Goal: Information Seeking & Learning: Check status

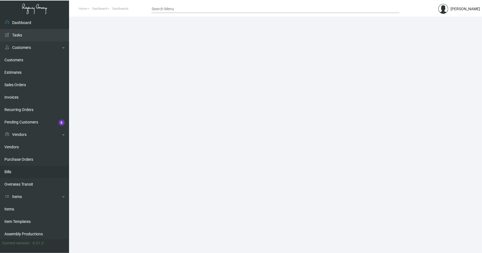
drag, startPoint x: 11, startPoint y: 208, endPoint x: 58, endPoint y: 169, distance: 61.8
click at [11, 208] on link "Items" at bounding box center [34, 209] width 69 height 12
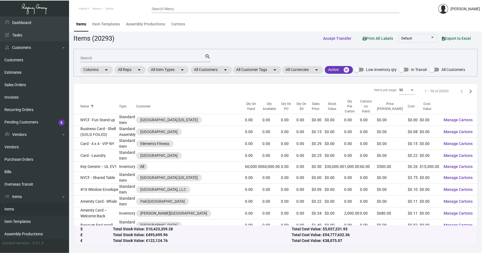
click at [175, 58] on input "Search" at bounding box center [142, 58] width 124 height 4
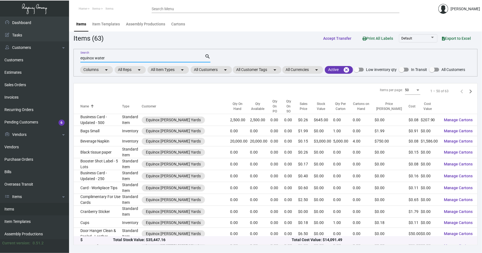
type input "equinox water"
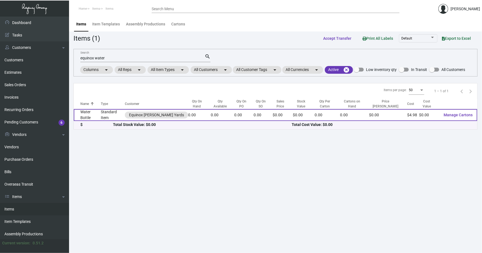
click at [110, 114] on td "Standard Item" at bounding box center [113, 115] width 24 height 12
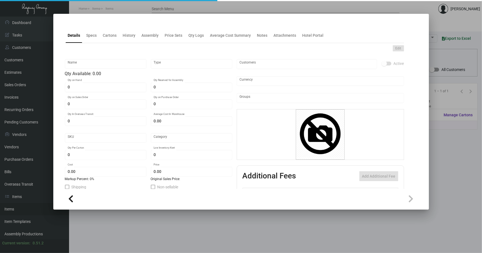
type input "Water Bottle"
type input "Standard Item"
type input "$ 0.00"
type input "Standard"
type input "$ 4.98"
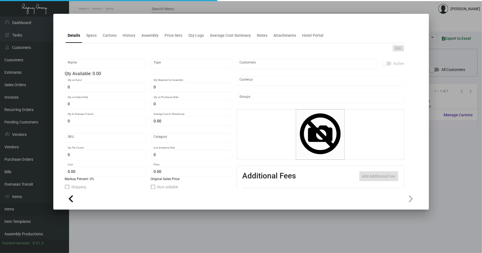
type input "$ 0.00"
checkbox input "true"
type input "United States Dollar $"
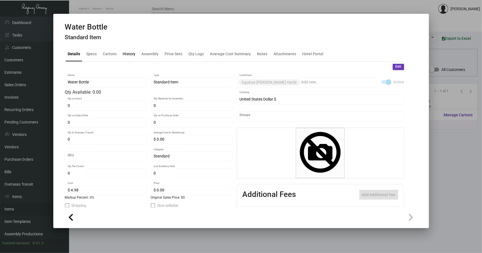
click at [127, 55] on div "History" at bounding box center [129, 54] width 13 height 6
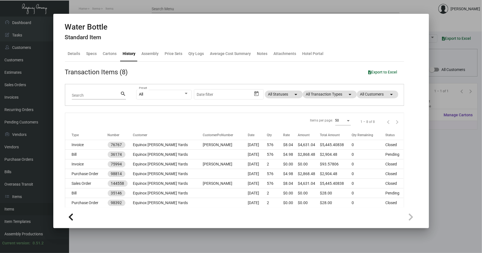
click at [439, 151] on div at bounding box center [241, 126] width 482 height 253
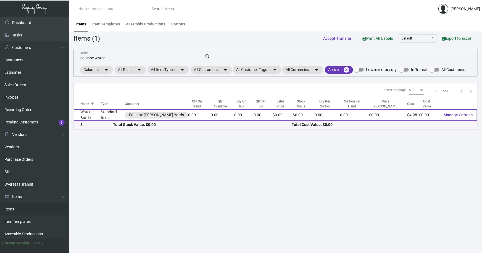
click at [107, 111] on td "Standard Item" at bounding box center [113, 115] width 24 height 12
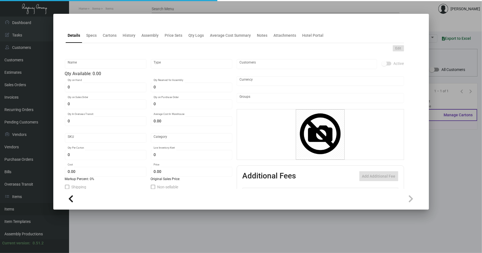
click at [107, 111] on div "0 Qty on Sales Order" at bounding box center [106, 107] width 82 height 15
type input "Water Bottle"
type input "Standard Item"
type input "$ 0.00"
type input "Standard"
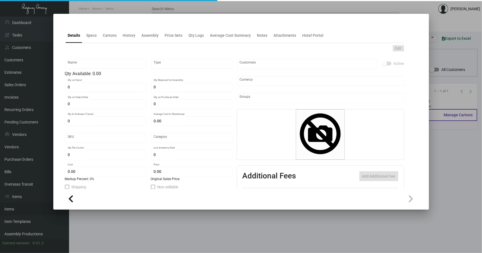
type input "$ 4.98"
type input "$ 0.00"
checkbox input "true"
type input "United States Dollar $"
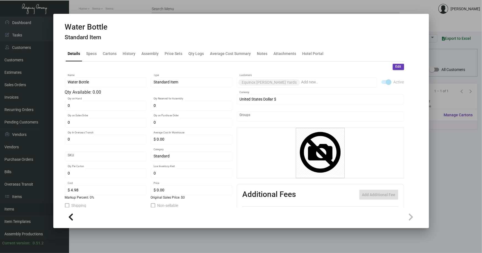
click at [142, 226] on mat-dialog-container "Water Bottle Standard Item Details Specs Cartons History Assembly Price Sets Qt…" at bounding box center [241, 121] width 376 height 215
click at [145, 232] on div at bounding box center [241, 126] width 482 height 253
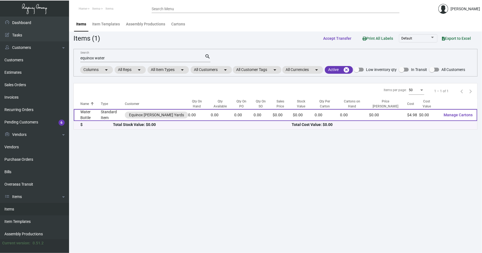
click at [100, 113] on td "Water Bottle" at bounding box center [87, 115] width 27 height 12
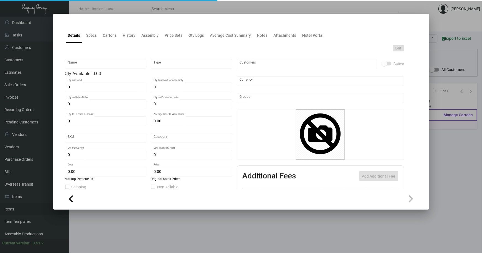
type input "Water Bottle"
type input "Standard Item"
type input "$ 0.00"
type input "Standard"
type input "$ 4.98"
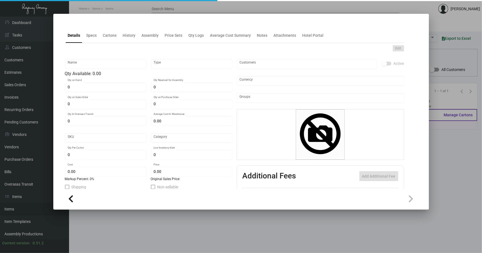
type input "$ 0.00"
checkbox input "true"
type input "United States Dollar $"
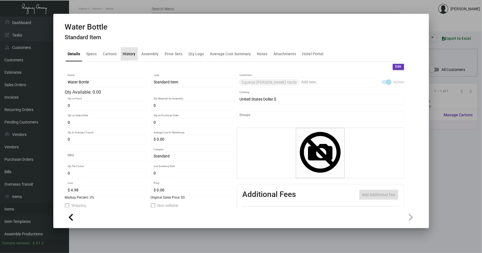
click at [128, 53] on div "History" at bounding box center [129, 54] width 13 height 6
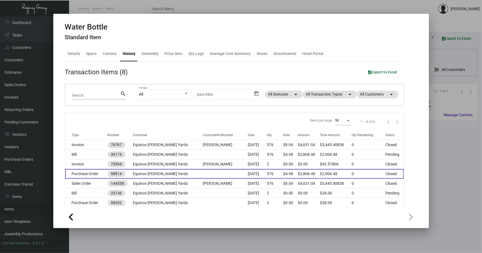
click at [154, 175] on td "Equinox [PERSON_NAME] Yards" at bounding box center [168, 174] width 70 height 10
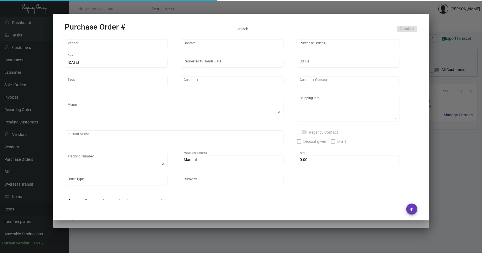
type input "Opus Line - Benmex International"
type input "Sue ."
type input "98814"
type input "[DATE]"
type input "6/27/2023"
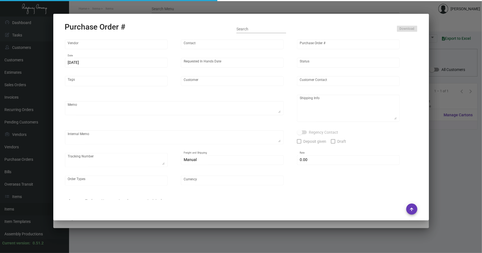
type input "Equinox [PERSON_NAME] Yards"
type input "[PERSON_NAME]"
type textarea "Same imprint from the Previous PO 98392.BLIND Ship via UPS Ground Acct# 1AY276."
type textarea "[PERSON_NAME] Equinox [PERSON_NAME] Yards [STREET_ADDRESS][PERSON_NAME][US_STAT…"
type textarea "ACH PRE-PAY MADE 6-23-23 FOR $2,904.48"
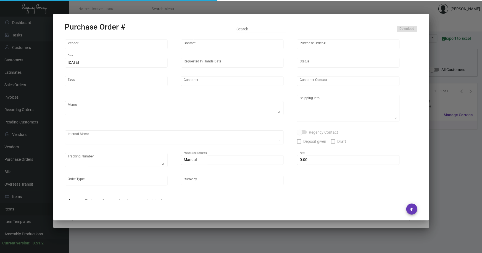
checkbox input "true"
type input "$ 8.00"
type input "United States Dollar $"
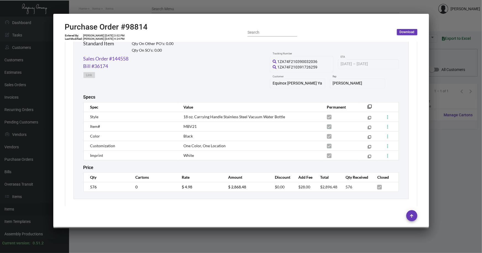
scroll to position [285, 0]
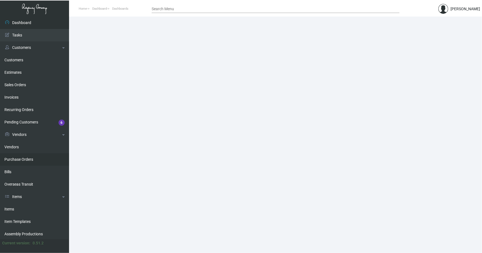
drag, startPoint x: 13, startPoint y: 208, endPoint x: 54, endPoint y: 164, distance: 59.8
click at [13, 208] on link "Items" at bounding box center [34, 209] width 69 height 12
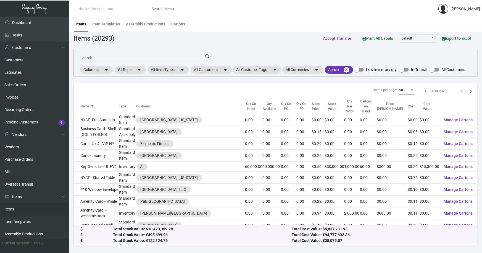
click at [96, 60] on div "Search" at bounding box center [142, 58] width 124 height 9
type input "equinox water"
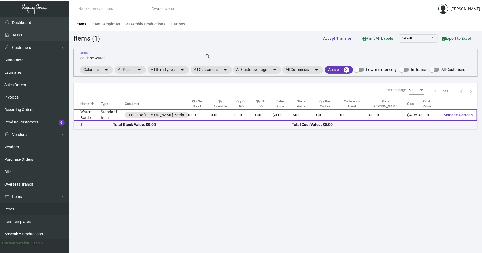
click at [103, 115] on td "Standard Item" at bounding box center [113, 115] width 24 height 12
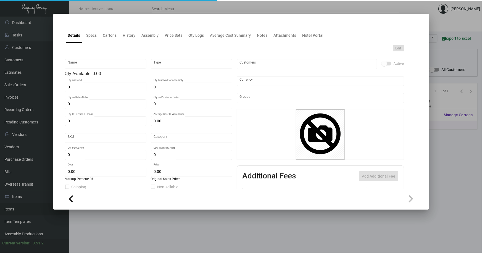
type input "Water Bottle"
type input "Standard Item"
type input "$ 0.00"
type input "Standard"
type input "$ 4.98"
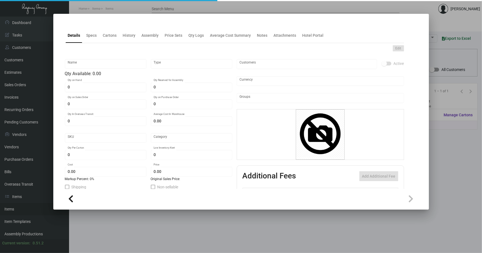
type input "$ 0.00"
checkbox input "true"
type input "United States Dollar $"
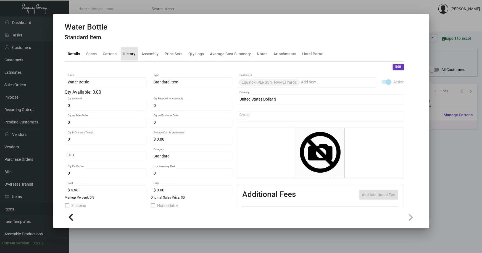
click at [126, 53] on div "History" at bounding box center [129, 54] width 13 height 6
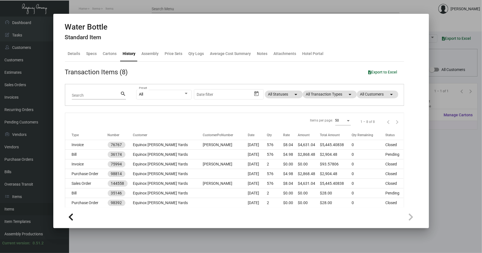
click at [433, 162] on div at bounding box center [241, 126] width 482 height 253
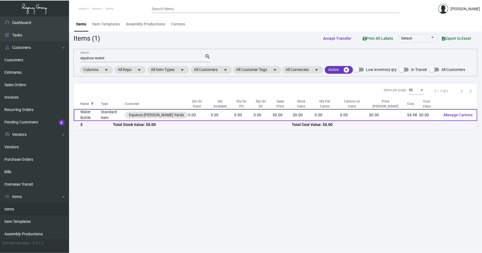
click at [103, 113] on td "Standard Item" at bounding box center [113, 115] width 24 height 12
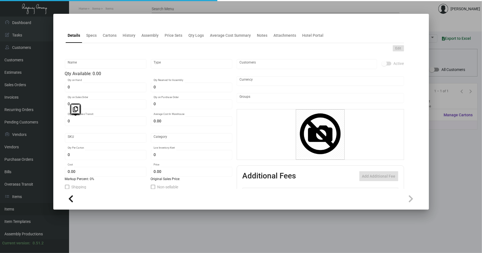
click at [104, 113] on div "Name Type Qty Available: 0.00 0 Qty on Hand 0 Qty Reserved for Assembly 0 Qty o…" at bounding box center [149, 155] width 168 height 199
type input "Water Bottle"
type input "Standard Item"
type input "$ 0.00"
type input "Standard"
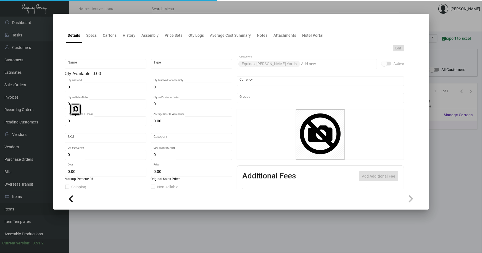
type input "$ 4.98"
type input "$ 0.00"
checkbox input "true"
type input "United States Dollar $"
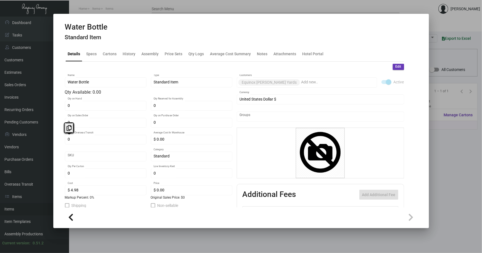
drag, startPoint x: 104, startPoint y: 113, endPoint x: 124, endPoint y: 37, distance: 78.3
click at [124, 37] on div "Water Bottle Standard Item" at bounding box center [241, 32] width 353 height 21
click at [126, 54] on div "History" at bounding box center [129, 54] width 13 height 6
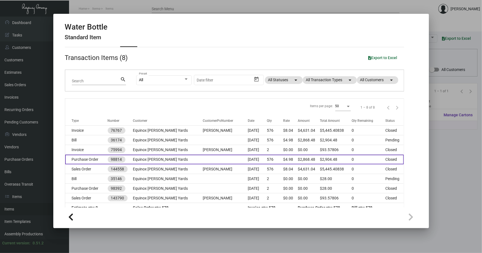
scroll to position [22, 0]
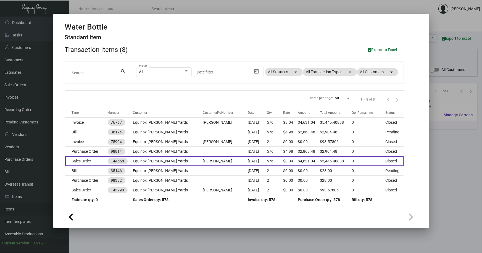
click at [150, 161] on td "Equinox [PERSON_NAME] Yards" at bounding box center [168, 161] width 70 height 10
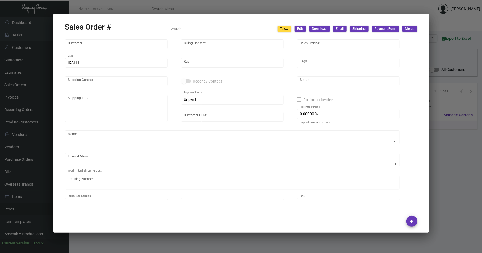
type input "Equinox [PERSON_NAME] Yards"
type input "[PERSON_NAME]"
type input "144558"
type input "[DATE]"
type input "[PERSON_NAME]"
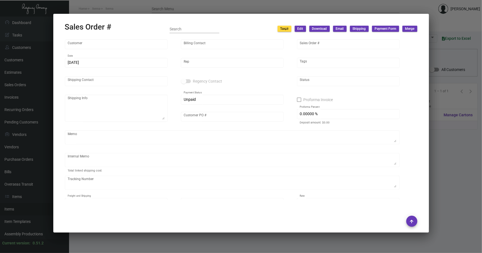
type input "[PERSON_NAME]"
type textarea "[PERSON_NAME] Equinox [PERSON_NAME] Yards [STREET_ADDRESS][PERSON_NAME][US_STAT…"
type input "[PERSON_NAME]"
type input "United States Dollar $"
type input "8.00000 %"
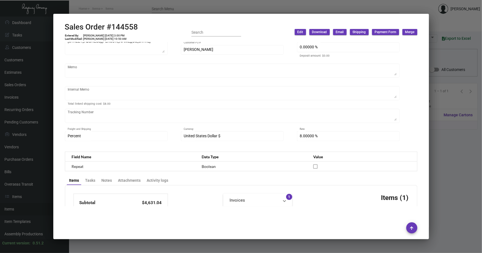
scroll to position [0, 0]
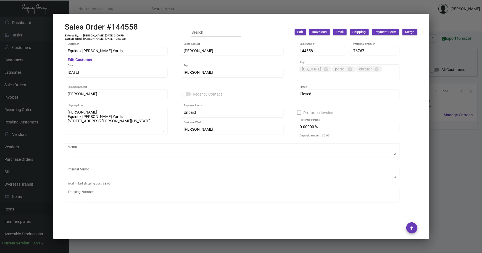
drag, startPoint x: 443, startPoint y: 166, endPoint x: 481, endPoint y: 52, distance: 119.9
click at [445, 148] on div at bounding box center [241, 126] width 482 height 253
